Goal: Task Accomplishment & Management: Manage account settings

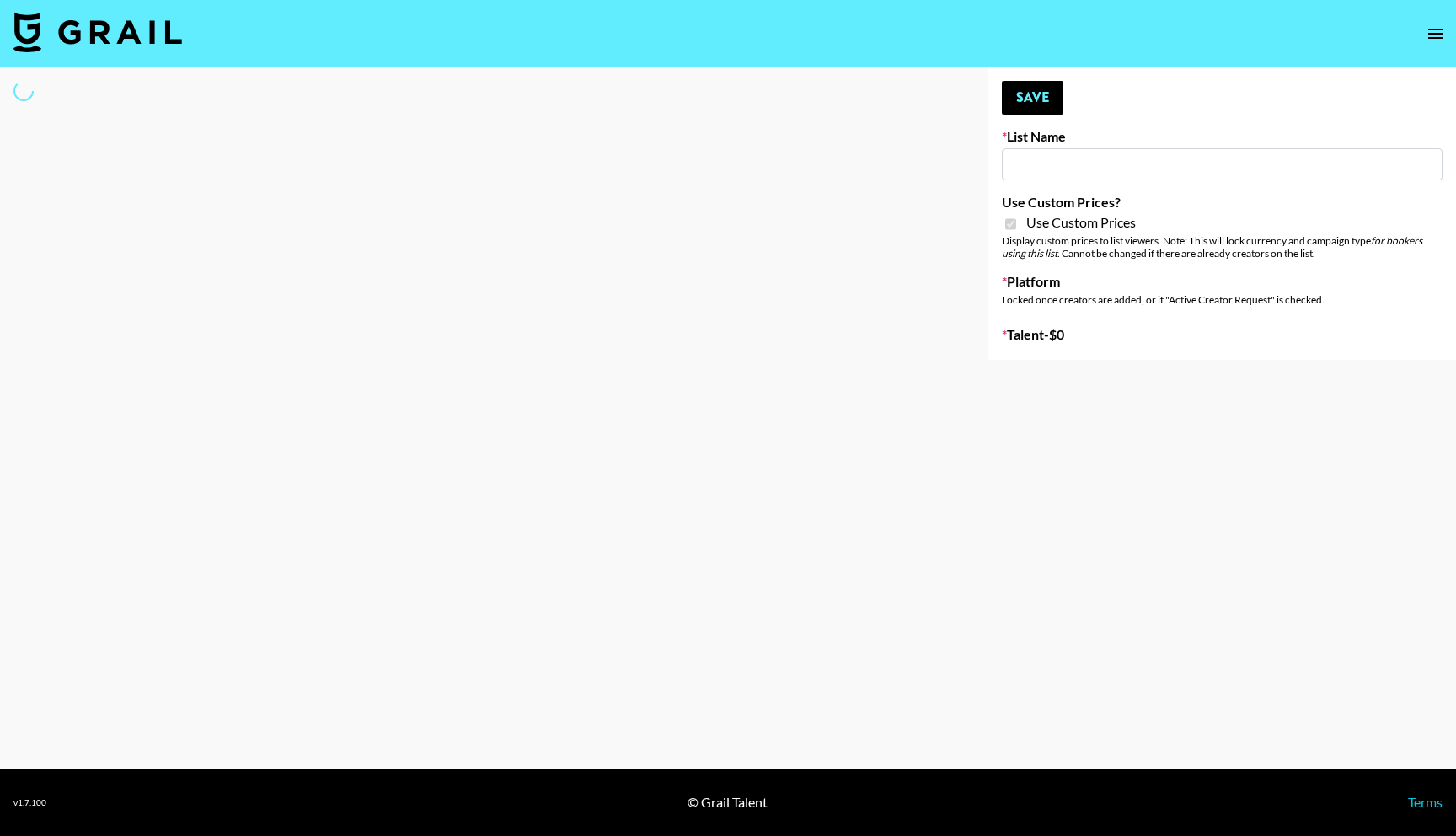
type input "Redence Beauty"
checkbox input "true"
select select "Brand"
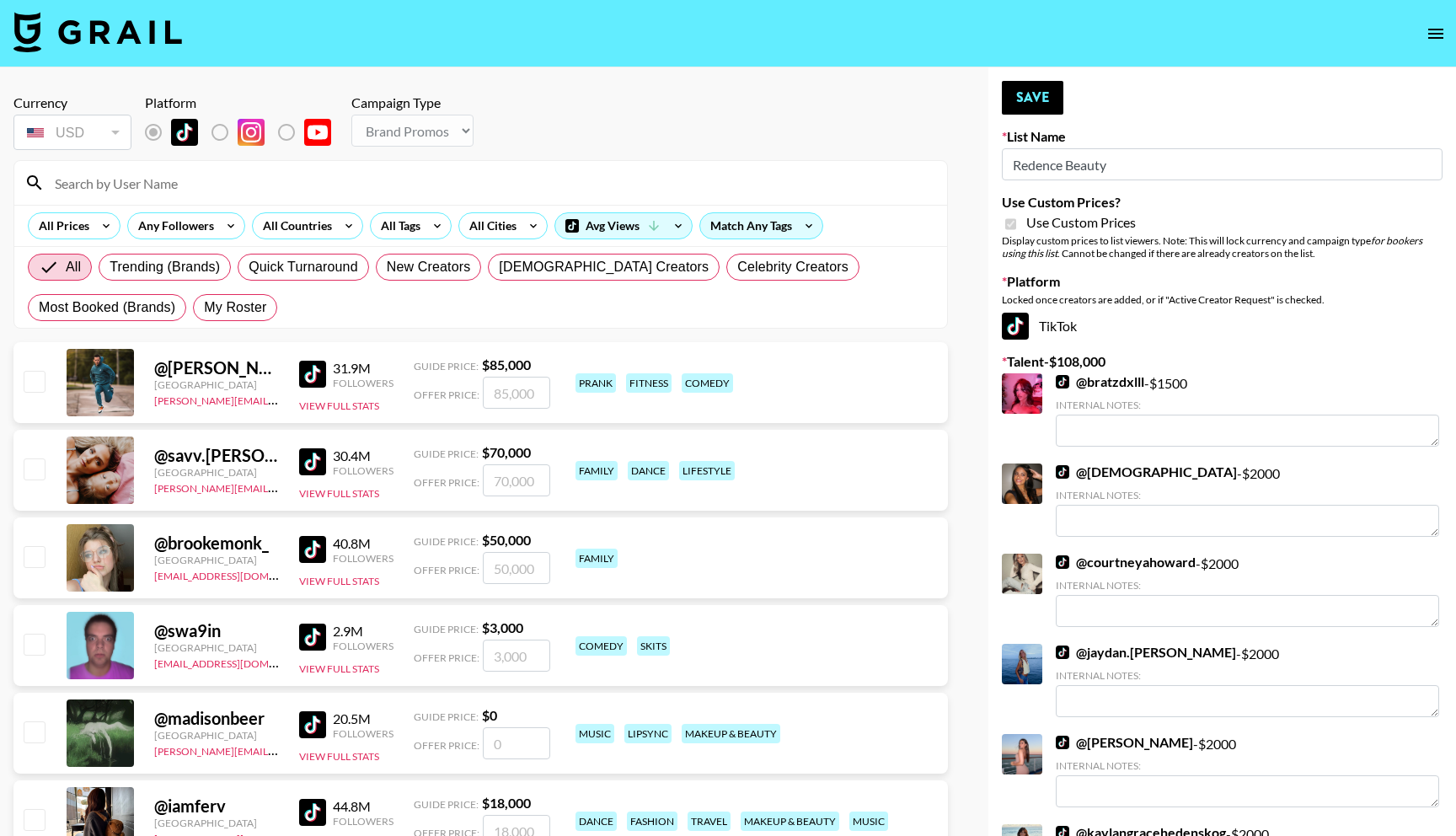
click at [145, 197] on div at bounding box center [481, 182] width 933 height 44
click at [147, 192] on input at bounding box center [490, 183] width 892 height 27
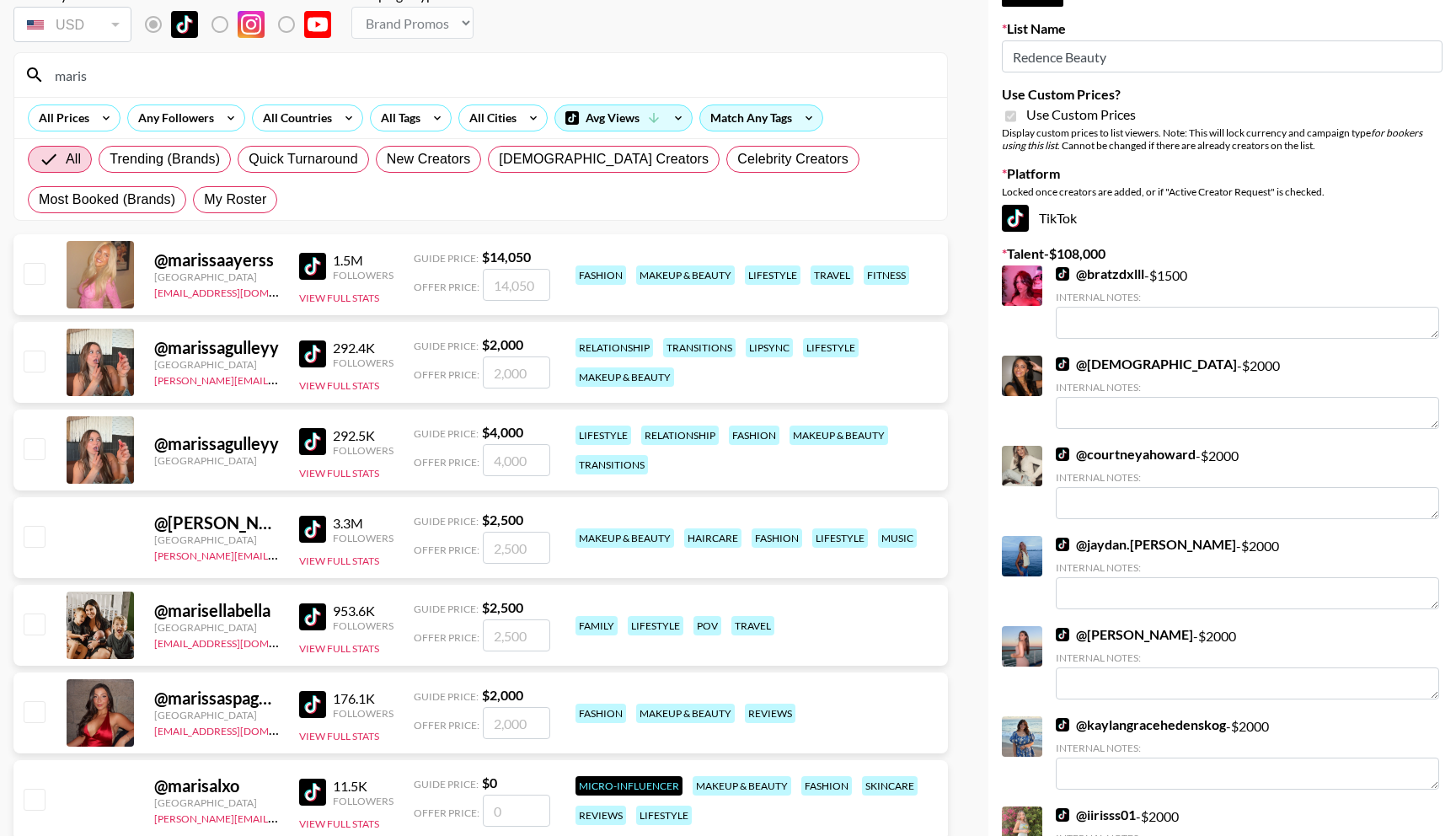
scroll to position [110, 0]
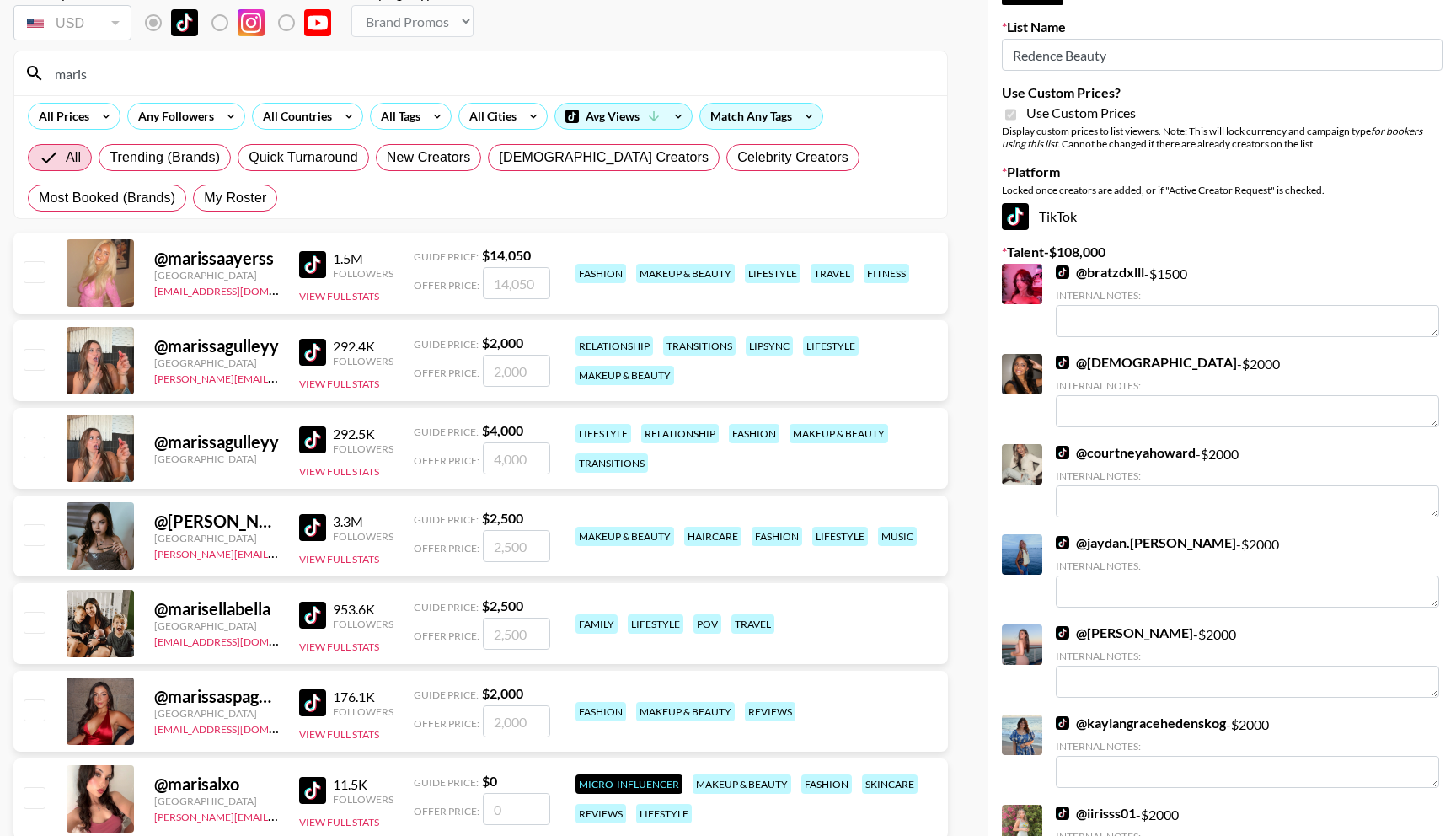
type input "maris"
click at [29, 714] on input "checkbox" at bounding box center [34, 710] width 21 height 21
checkbox input "true"
type input "2000"
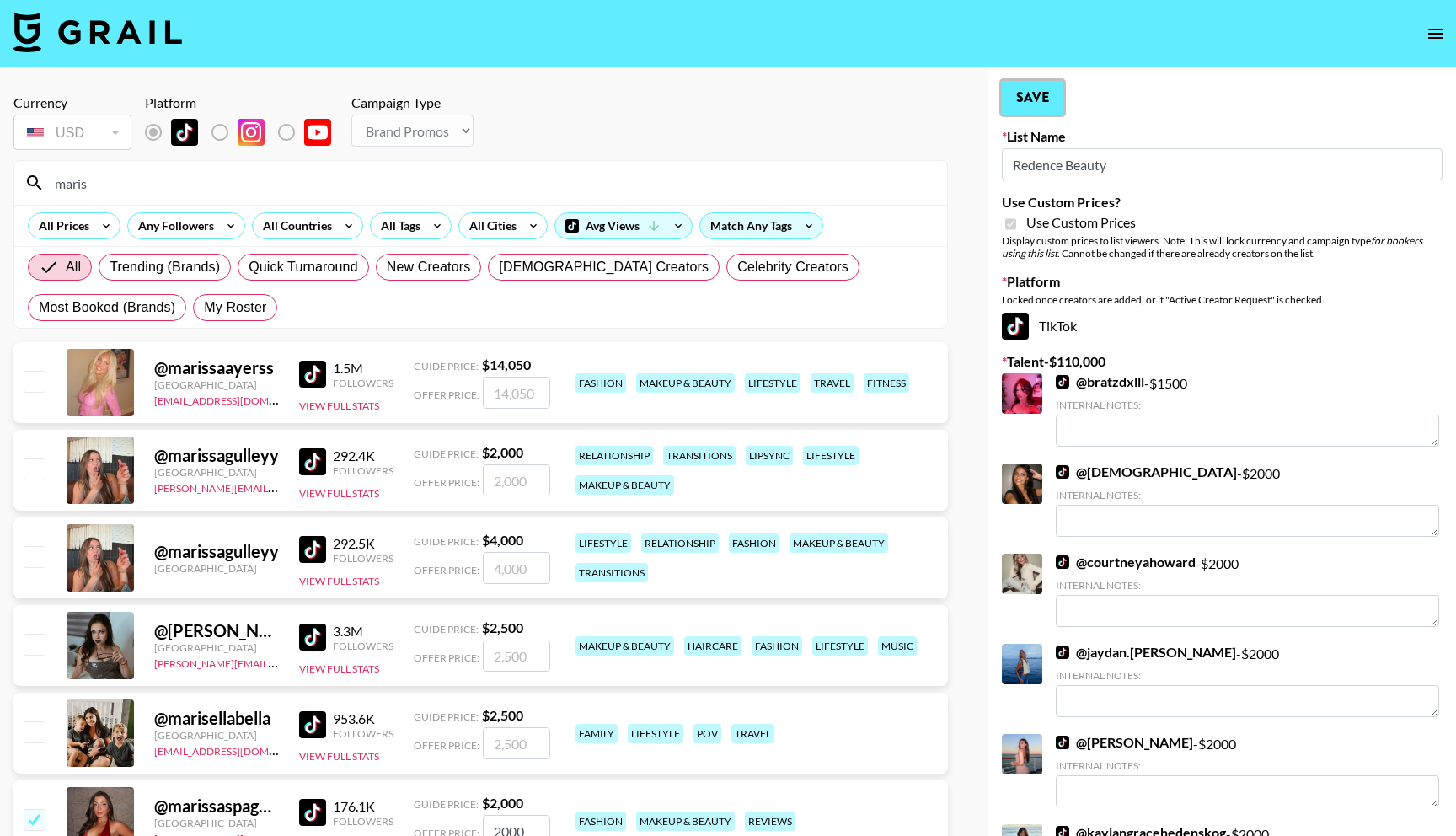
click at [1048, 104] on button "Save" at bounding box center [1033, 98] width 62 height 33
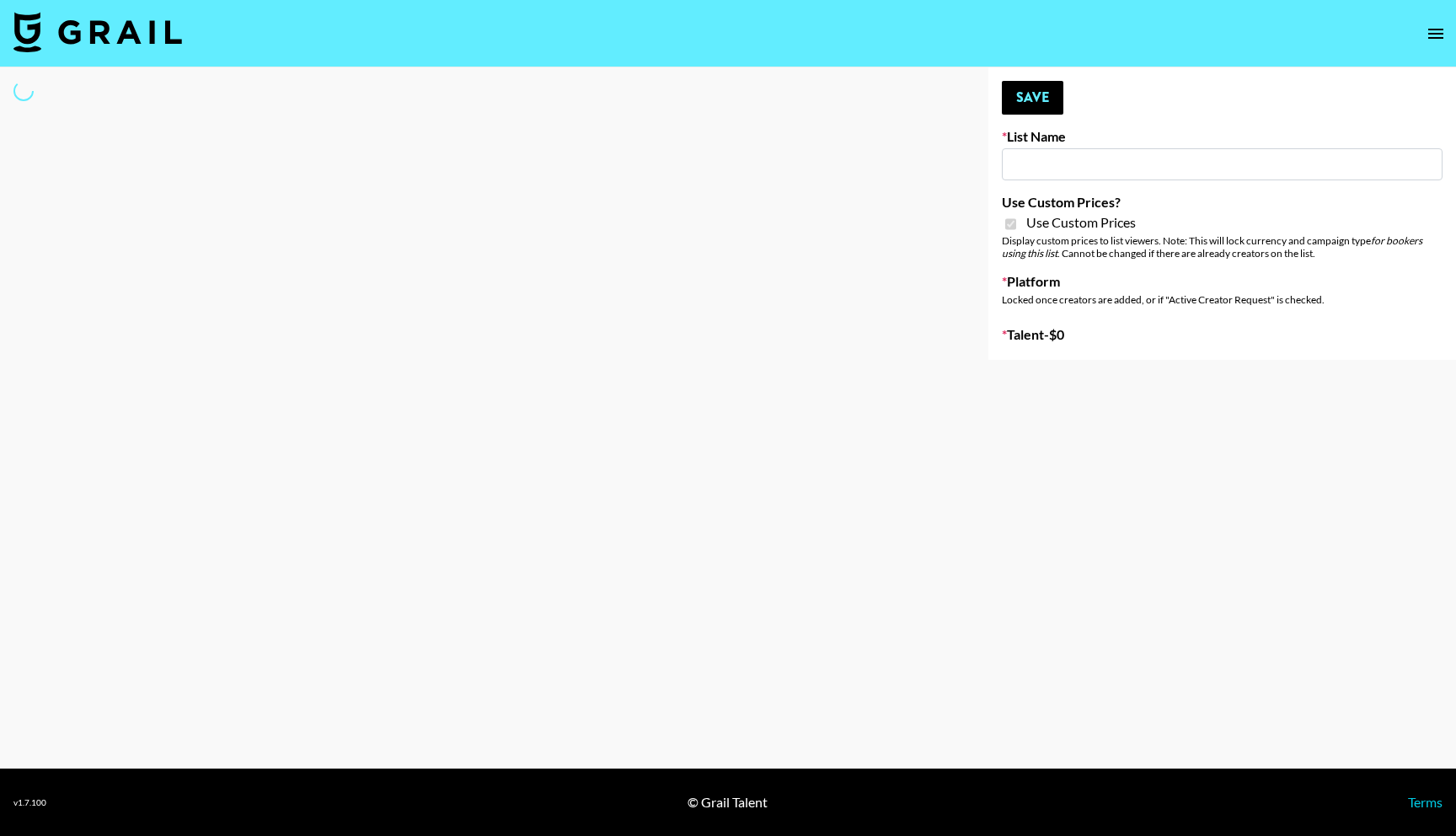
type input "Anker For Soundcore"
checkbox input "true"
select select "Brand"
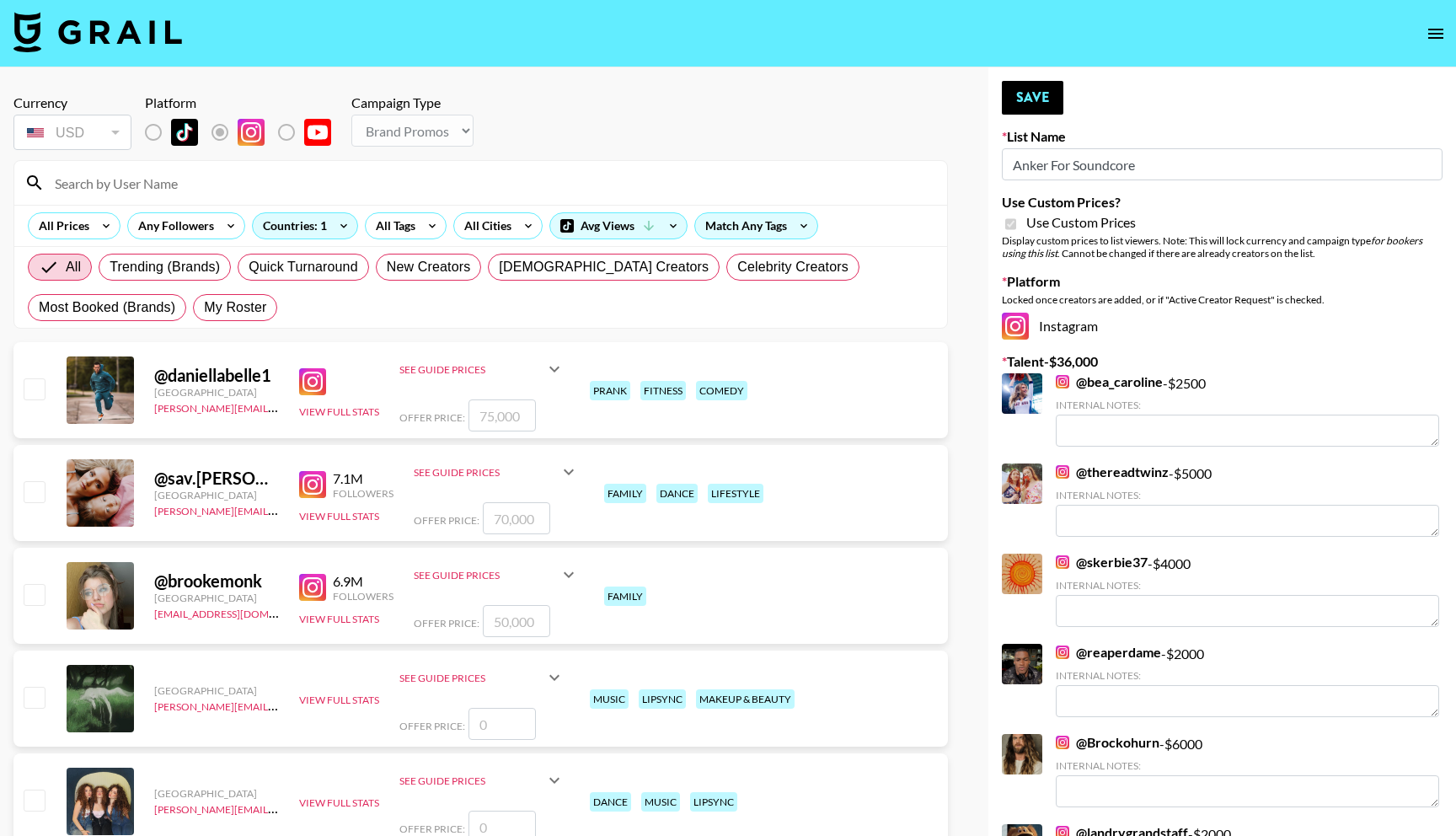
click at [147, 178] on input at bounding box center [490, 183] width 892 height 27
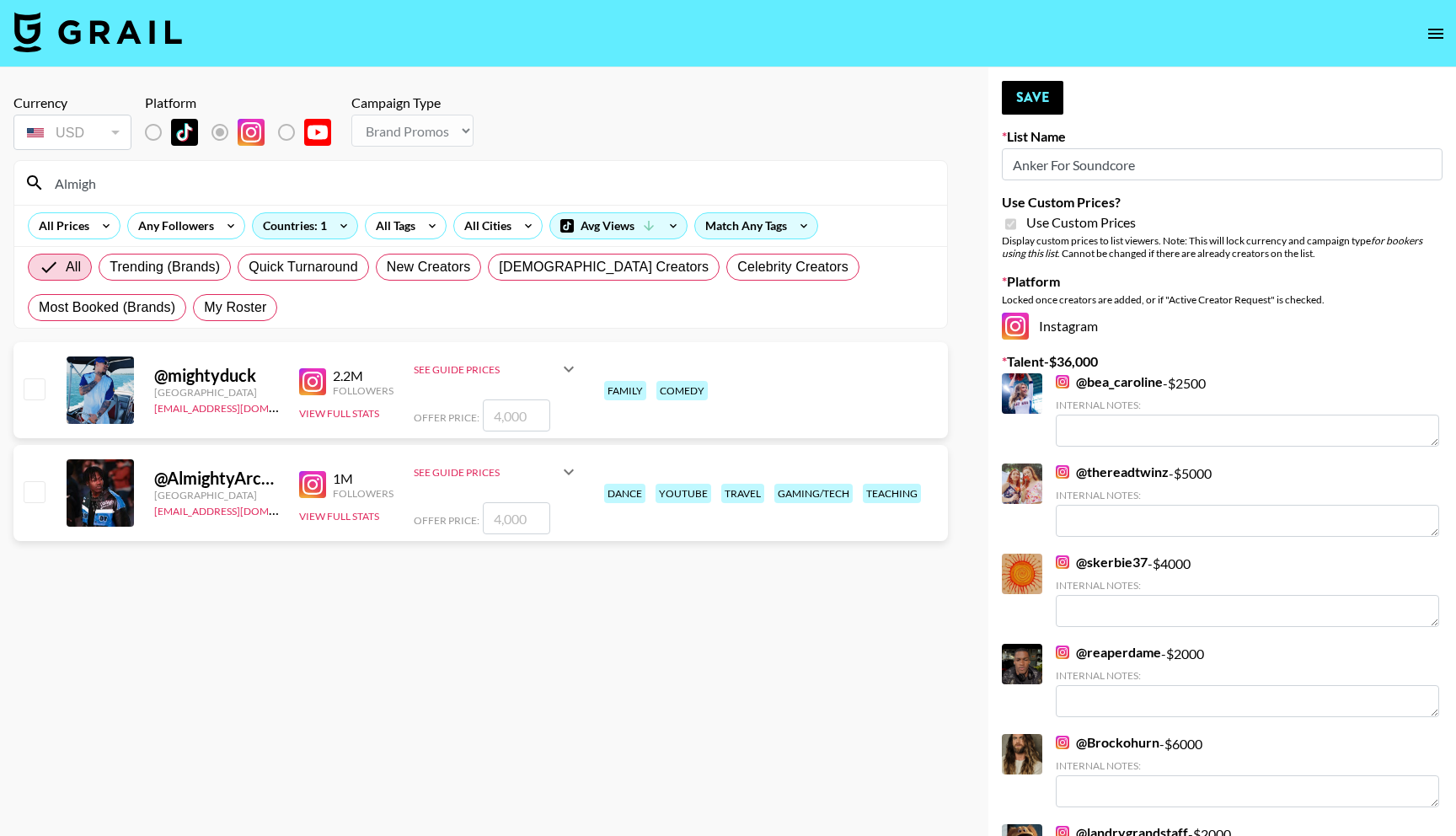
type input "Almigh"
click at [30, 490] on input "checkbox" at bounding box center [34, 492] width 21 height 21
checkbox input "true"
type input "4000"
click at [499, 516] on input "4000" at bounding box center [517, 518] width 68 height 32
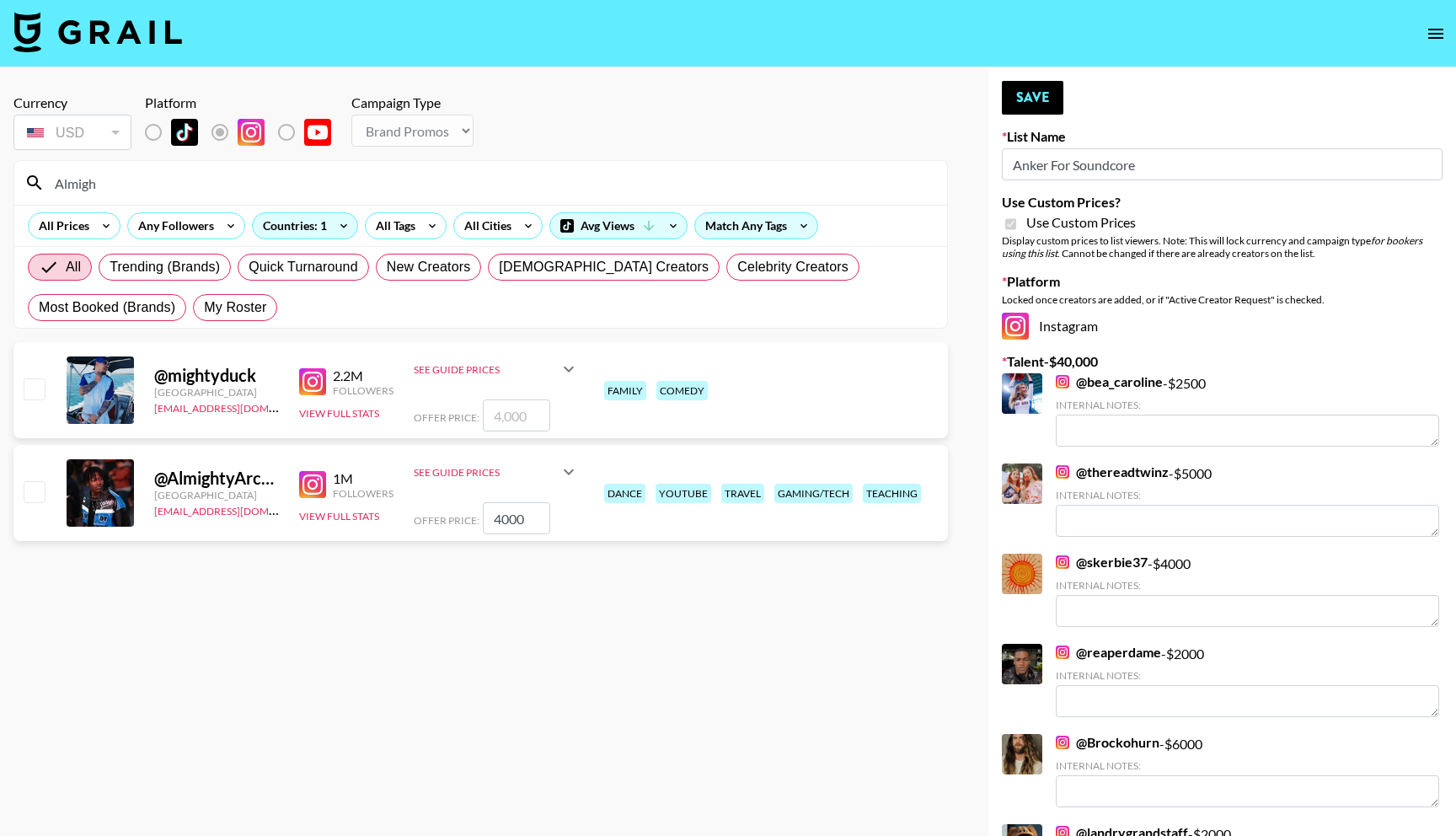
checkbox input "false"
checkbox input "true"
type input "3000"
click at [633, 555] on section "Currency USD USD ​ Platform Campaign Type Choose Type... Song Promos Brand Prom…" at bounding box center [481, 432] width 935 height 702
click at [1034, 101] on button "Save" at bounding box center [1033, 98] width 62 height 33
